Goal: Complete application form

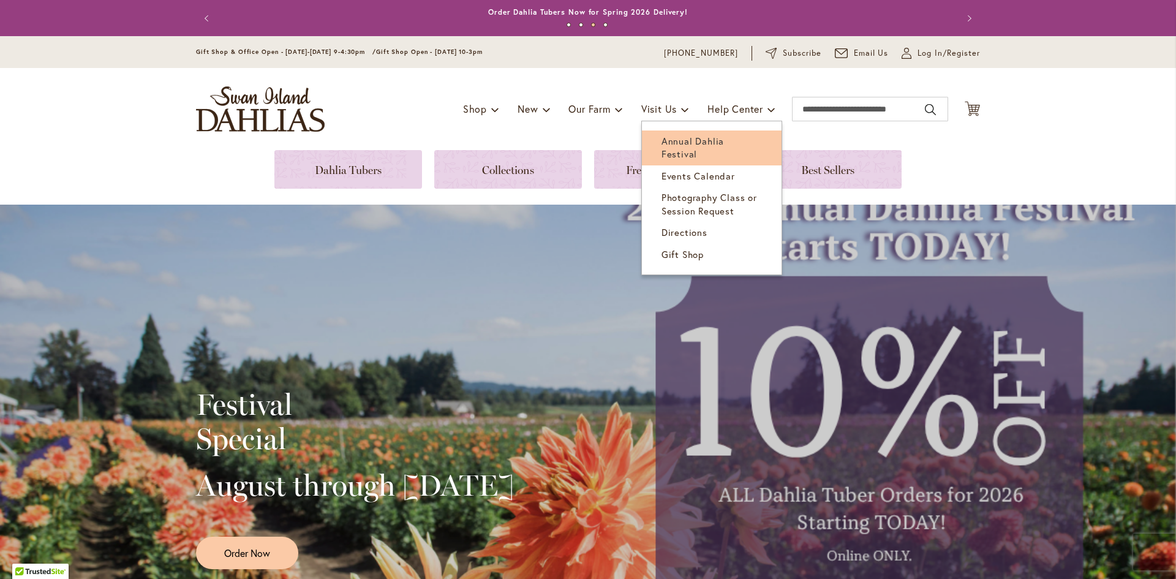
click at [681, 134] on link "Annual Dahlia Festival" at bounding box center [712, 147] width 140 height 35
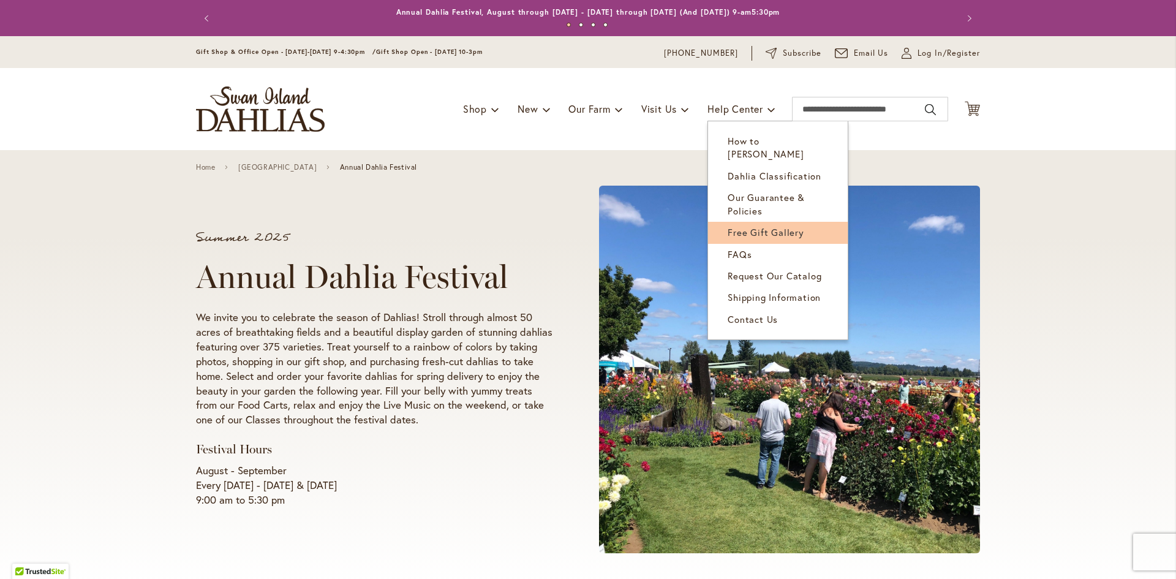
click at [764, 226] on span "Free Gift Gallery" at bounding box center [766, 232] width 77 height 12
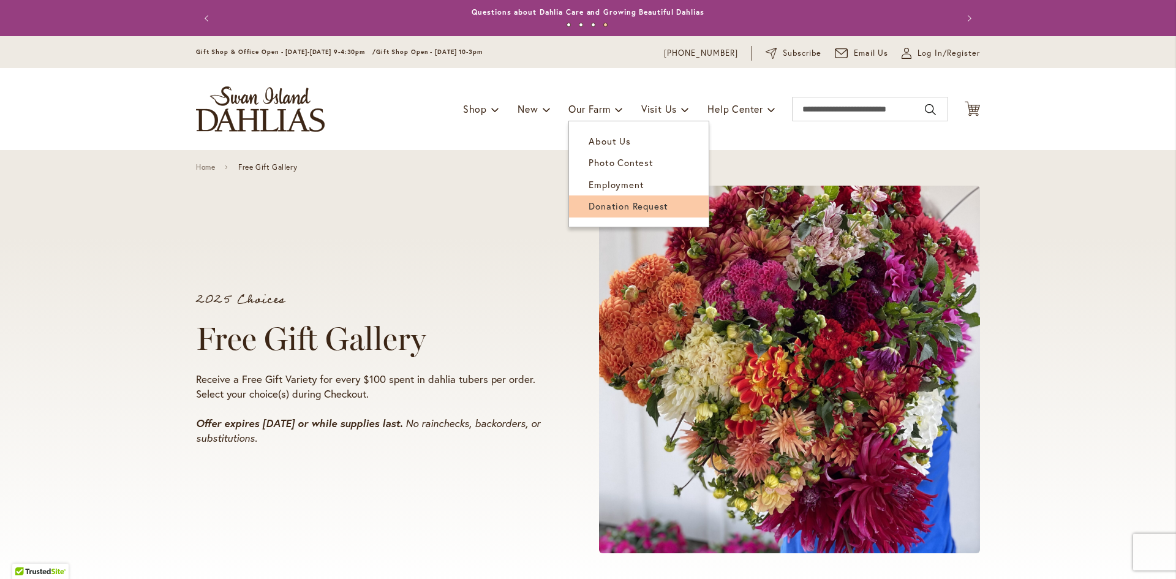
click at [603, 199] on link "Donation Request" at bounding box center [639, 205] width 140 height 21
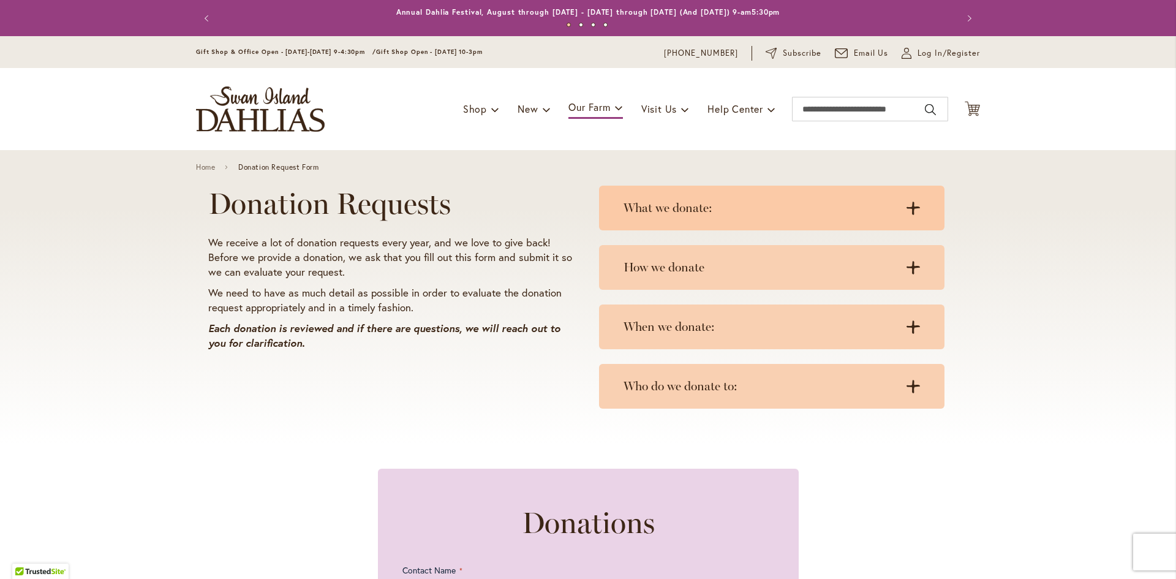
click at [671, 208] on h3 "What we donate:" at bounding box center [760, 207] width 272 height 15
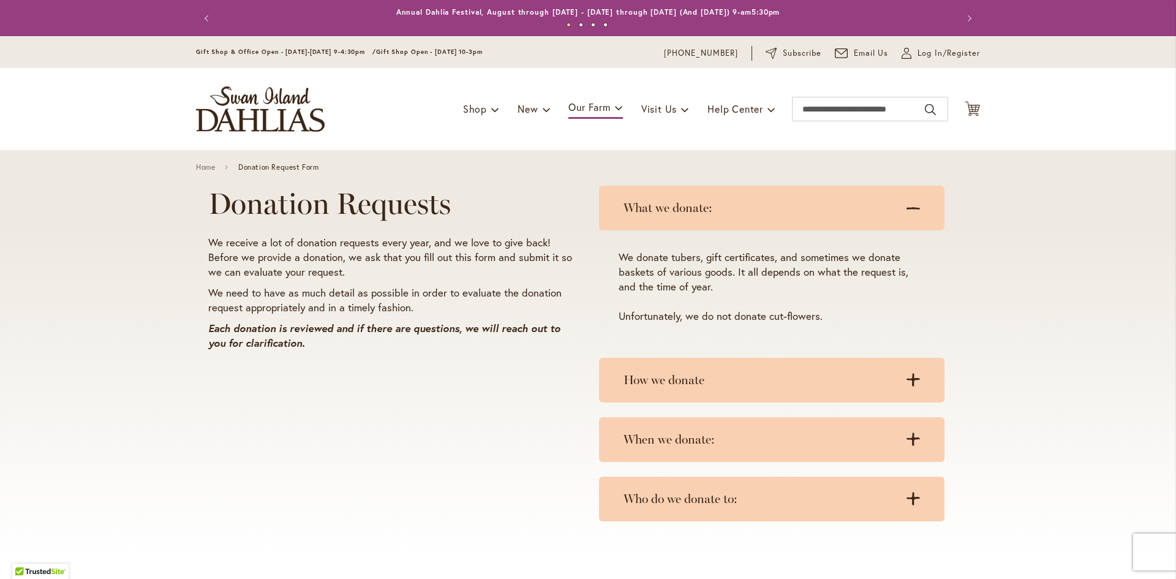
click at [671, 208] on h3 "What we donate:" at bounding box center [760, 207] width 272 height 15
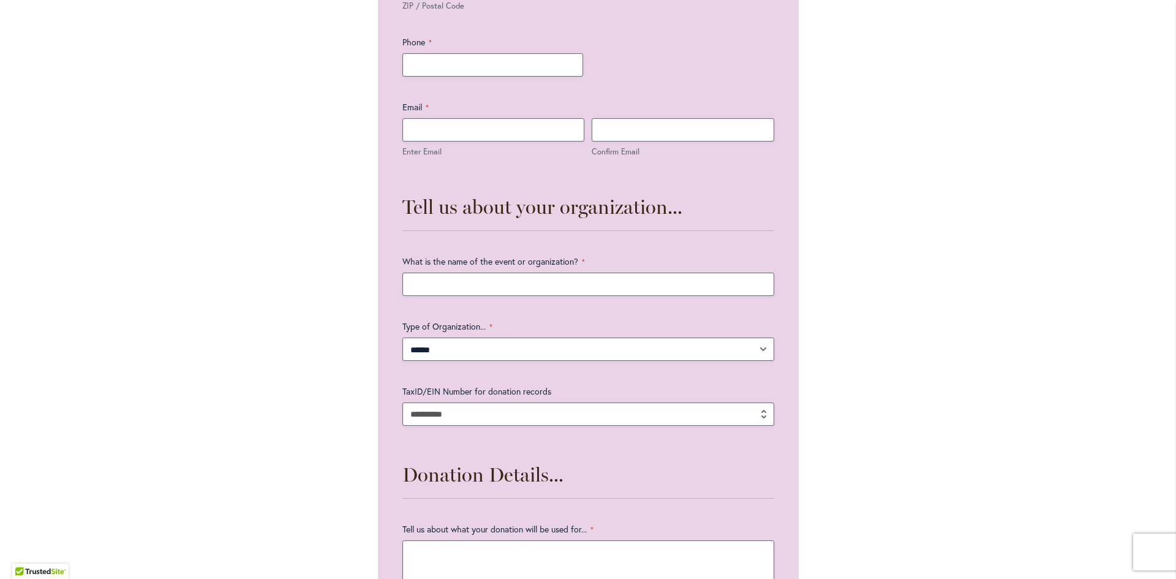
scroll to position [919, 0]
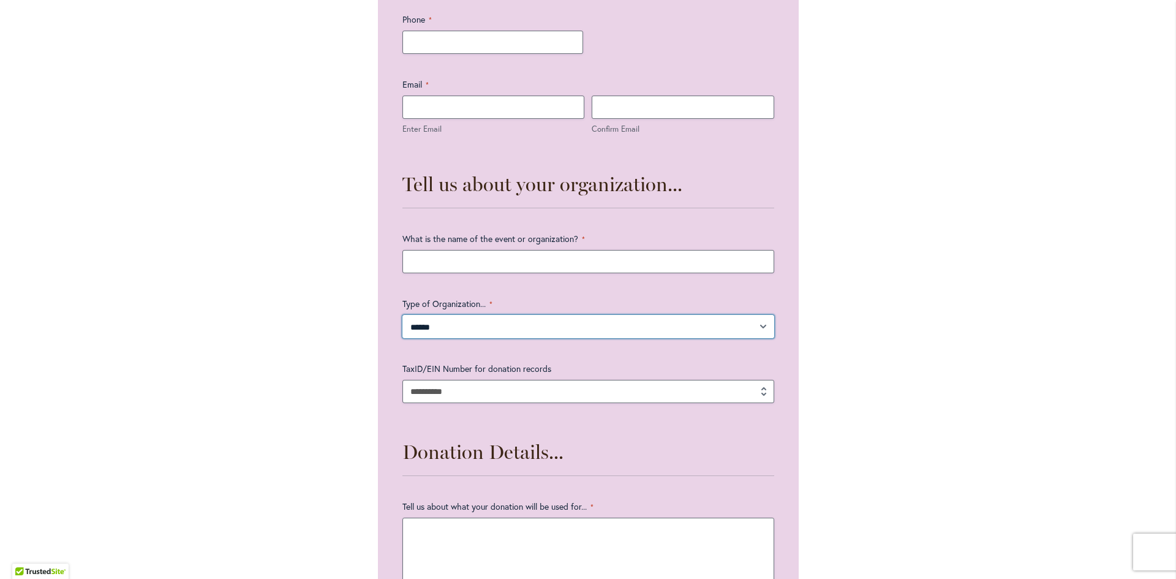
click at [428, 322] on select "**********" at bounding box center [588, 326] width 372 height 23
